Goal: Navigation & Orientation: Understand site structure

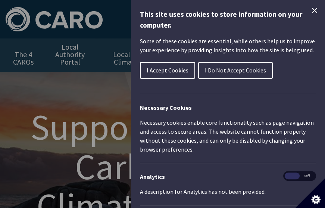
click at [184, 71] on span "I Accept Cookies" at bounding box center [168, 69] width 42 height 7
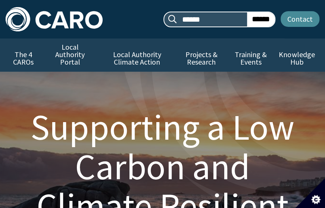
click at [291, 24] on link "Contact" at bounding box center [300, 19] width 39 height 16
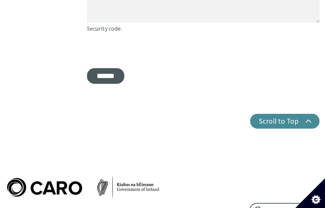
scroll to position [261, 0]
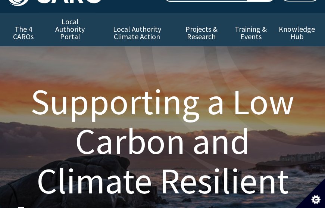
scroll to position [37, 0]
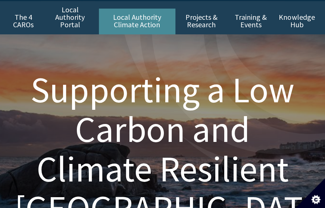
click at [131, 9] on link "Local Authority Climate Action" at bounding box center [137, 22] width 77 height 26
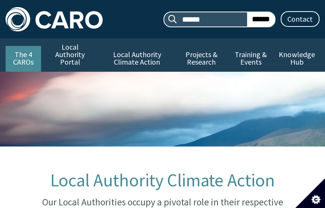
click at [31, 49] on link "The 4 CAROs" at bounding box center [23, 59] width 35 height 26
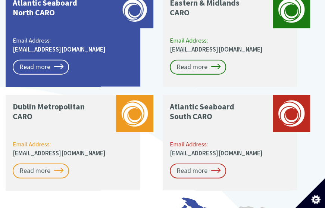
scroll to position [523, 0]
